Goal: Navigation & Orientation: Go to known website

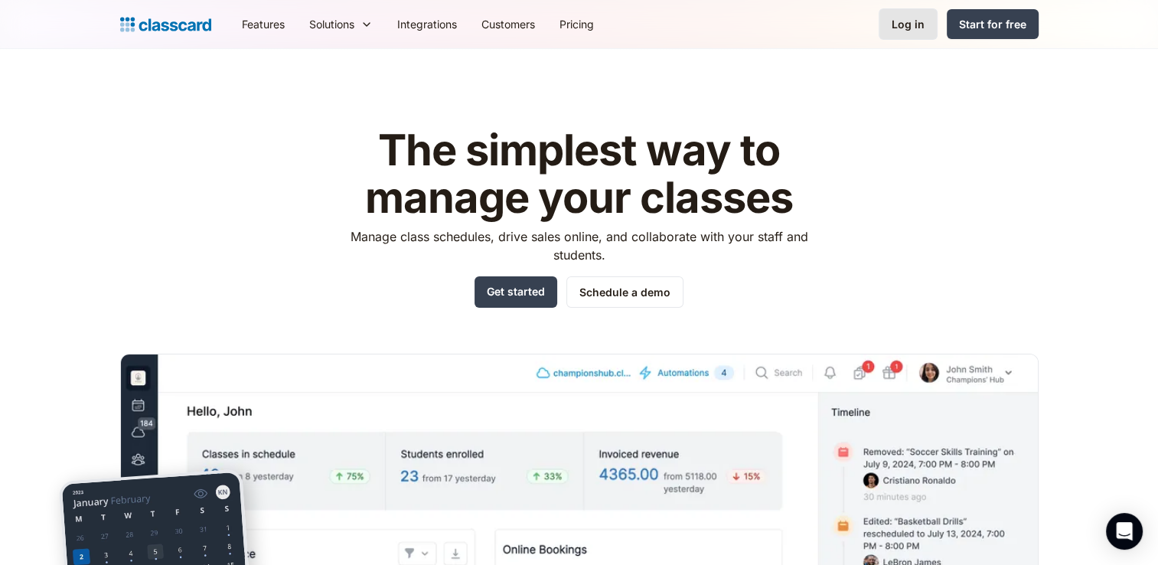
click at [915, 15] on link "Log in" at bounding box center [908, 23] width 59 height 31
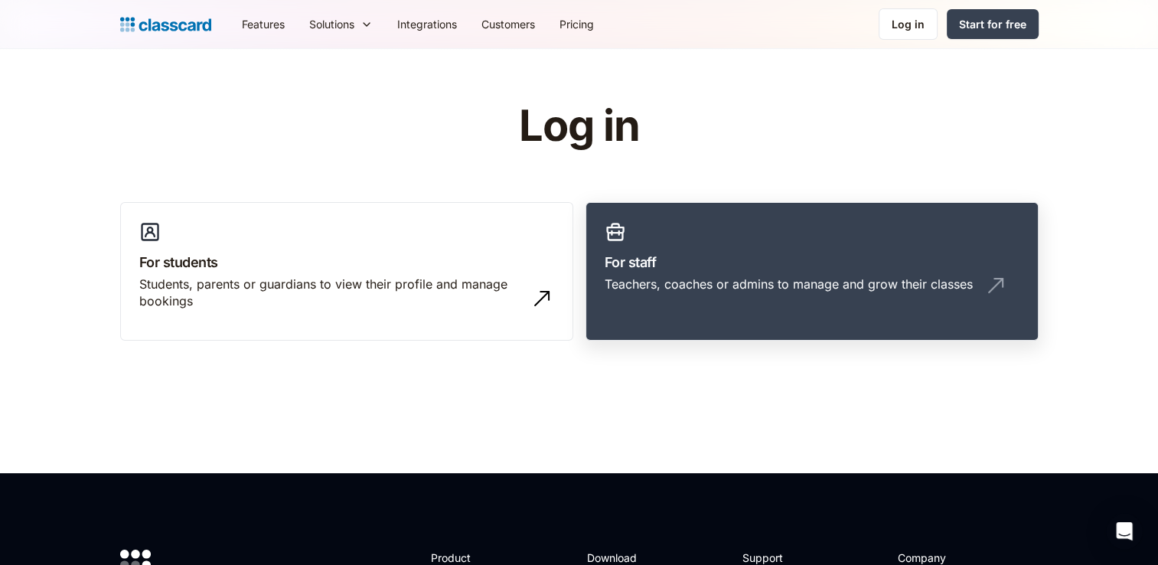
click at [663, 236] on link "For staff Teachers, coaches or admins to manage and grow their classes" at bounding box center [811, 271] width 453 height 139
